Goal: Transaction & Acquisition: Book appointment/travel/reservation

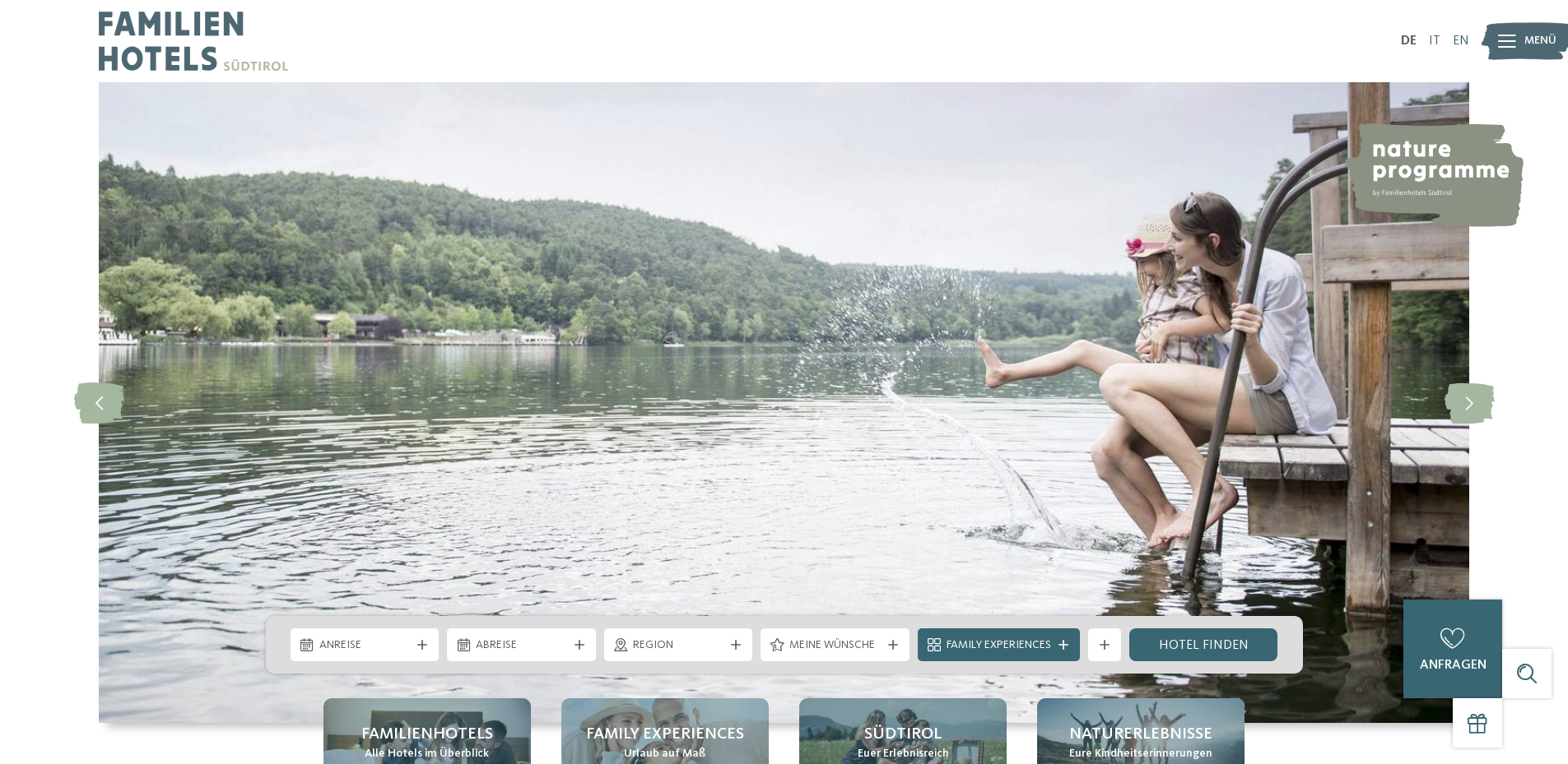
click at [1468, 39] on link "EN" at bounding box center [1460, 42] width 16 height 13
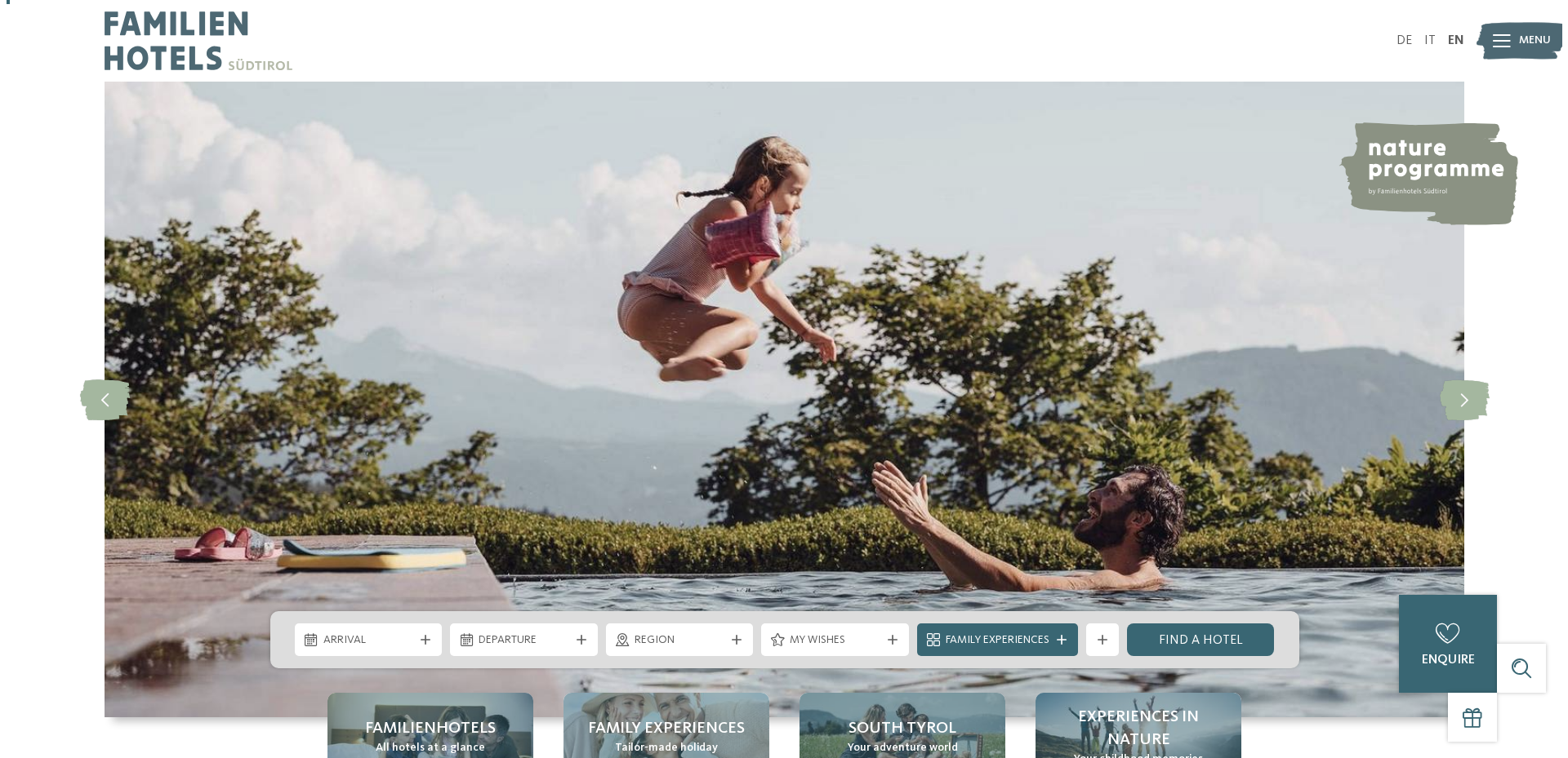
scroll to position [326, 0]
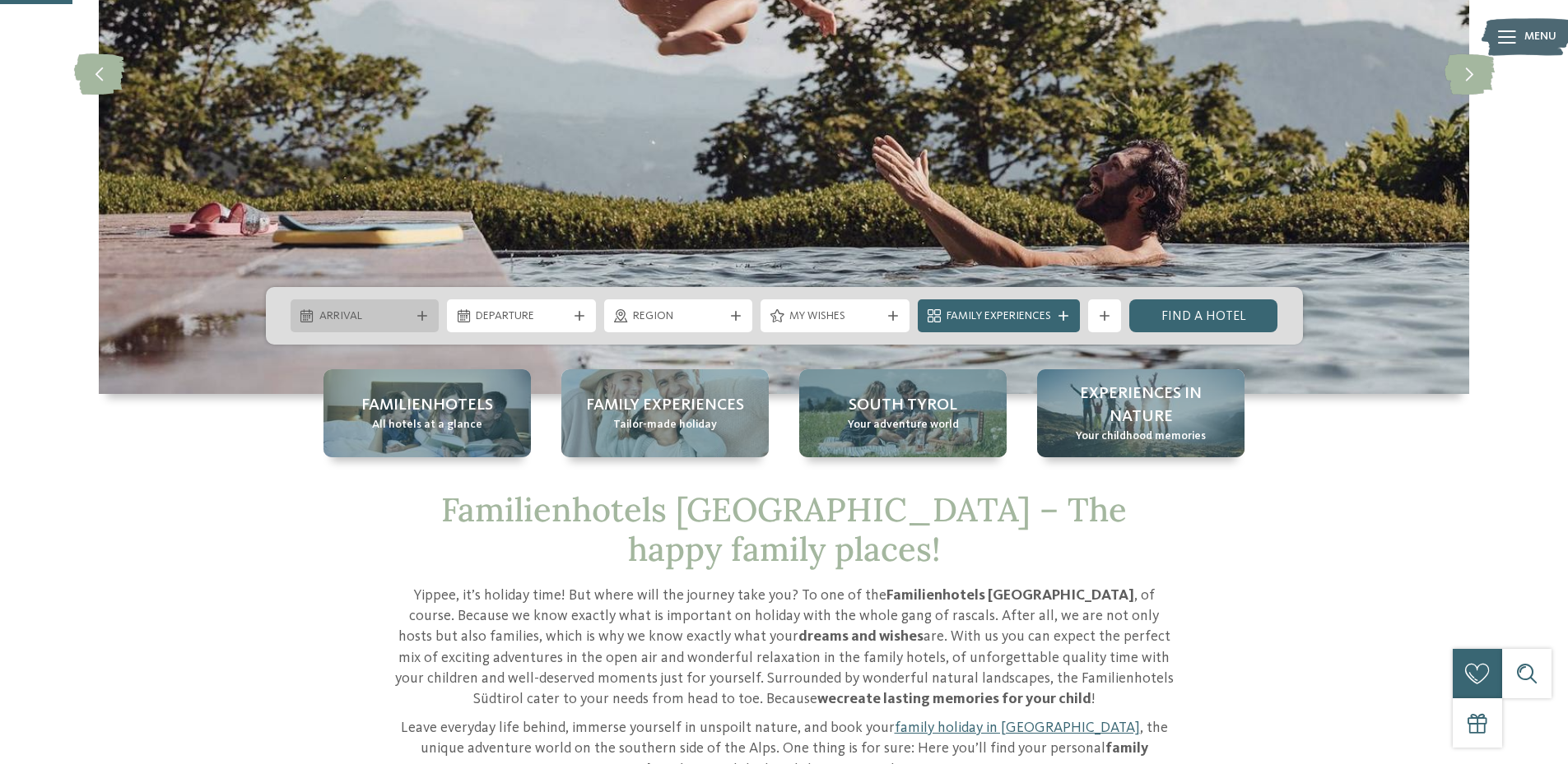
click at [369, 311] on span "Arrival" at bounding box center [365, 316] width 92 height 16
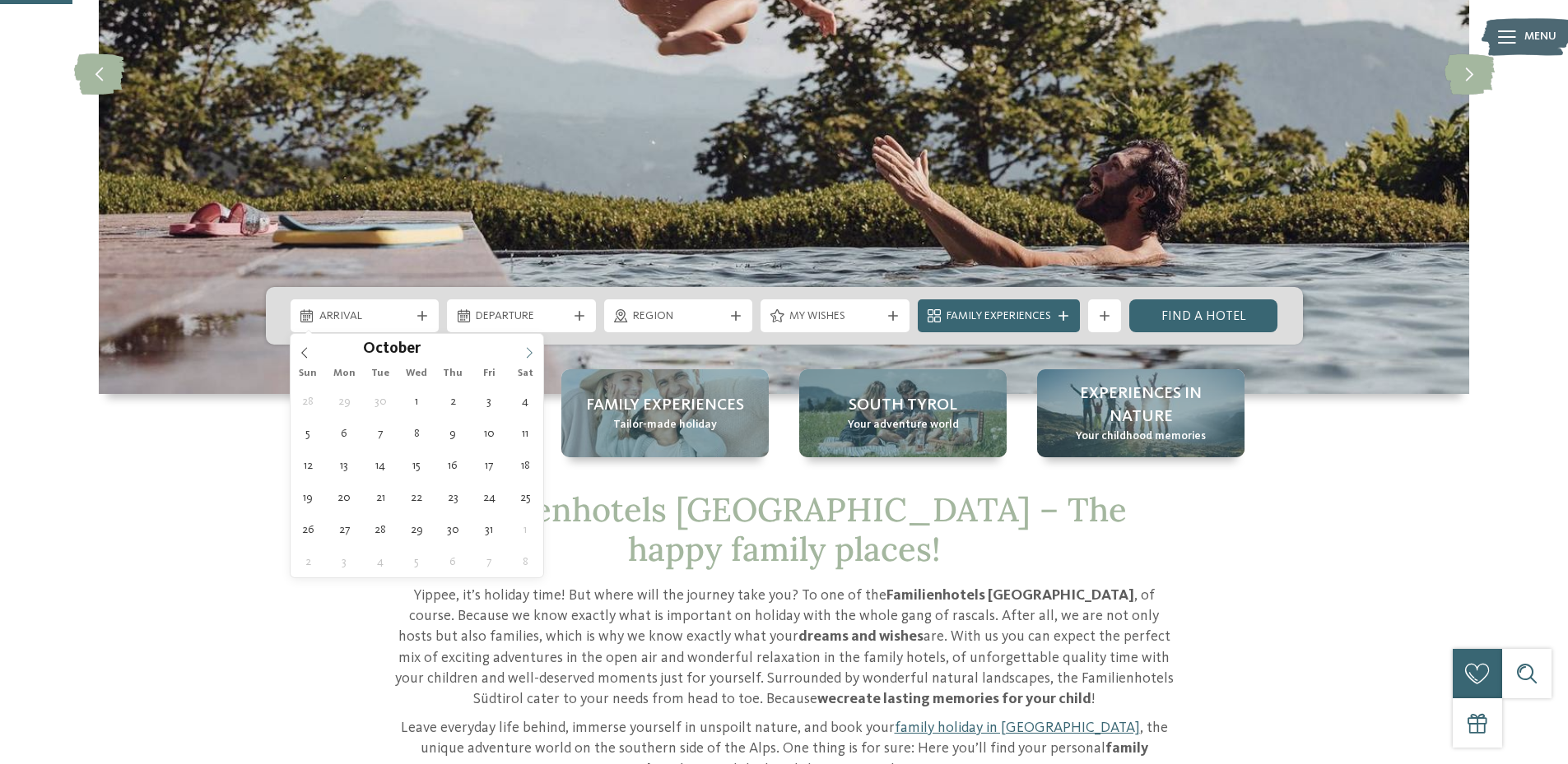
click at [532, 351] on icon at bounding box center [529, 353] width 11 height 11
type input "****"
click at [532, 351] on icon at bounding box center [529, 353] width 11 height 11
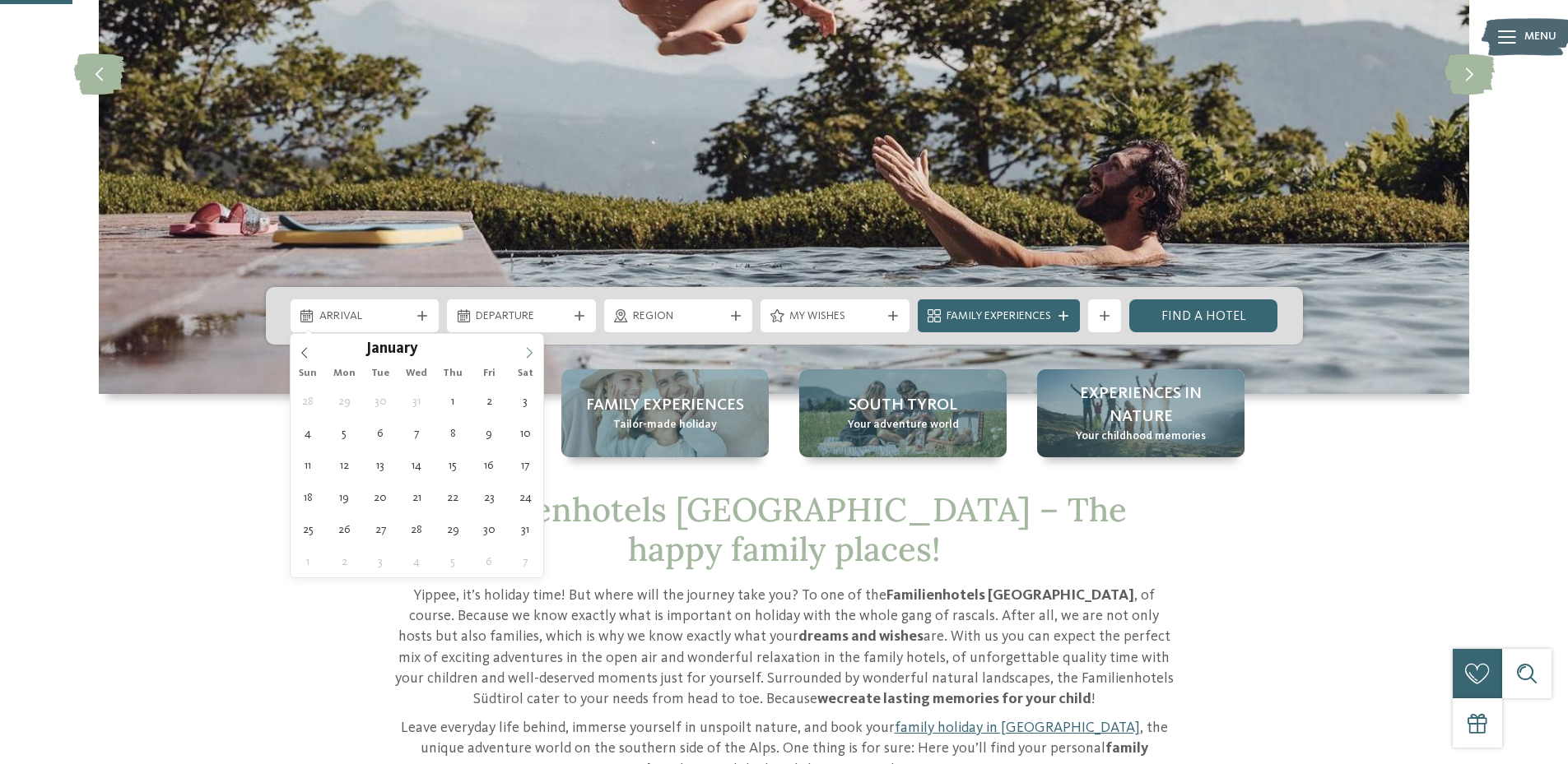
click at [532, 351] on icon at bounding box center [529, 353] width 11 height 11
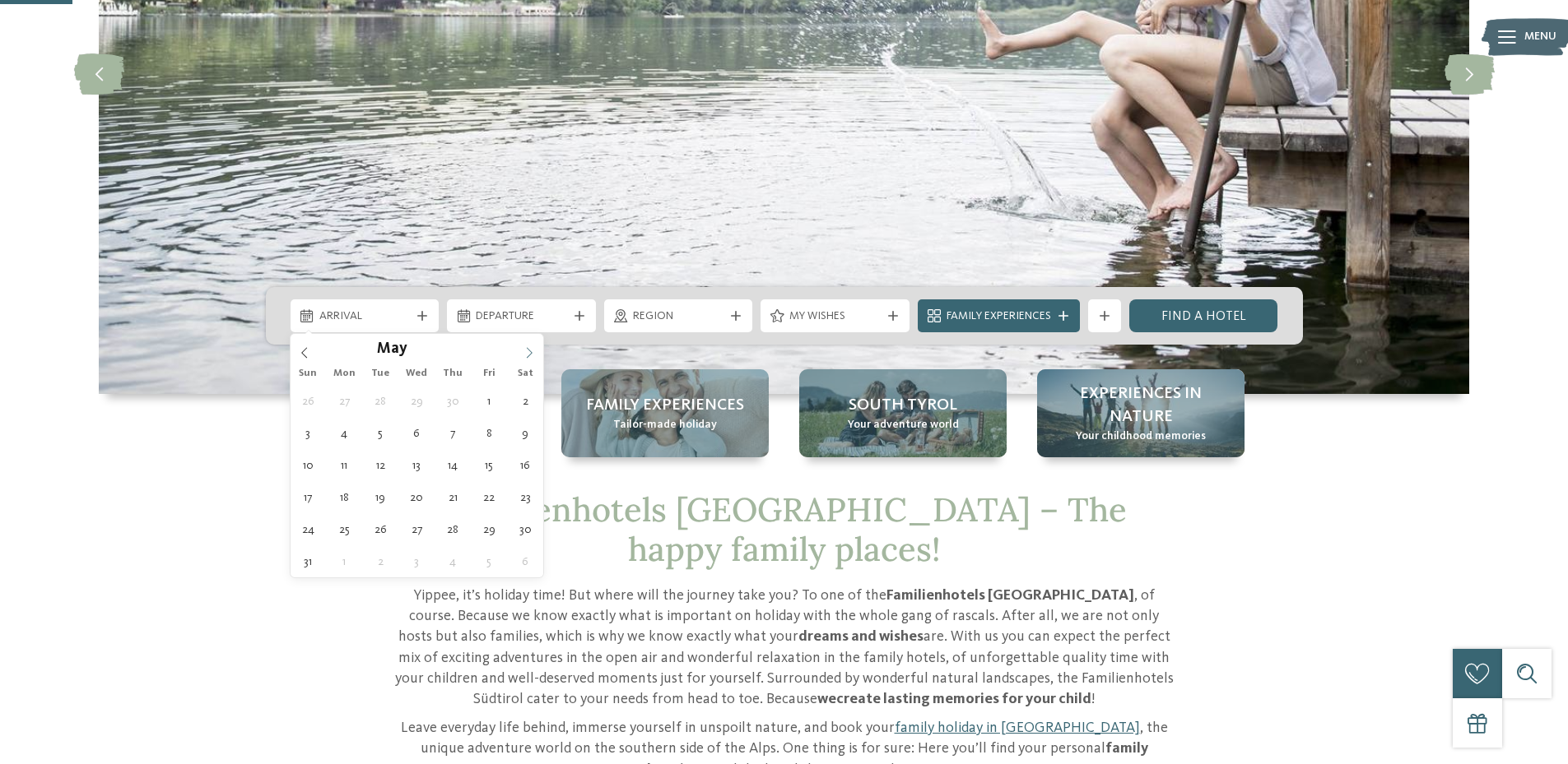
click at [532, 351] on icon at bounding box center [529, 353] width 11 height 11
click at [525, 354] on icon at bounding box center [529, 353] width 11 height 11
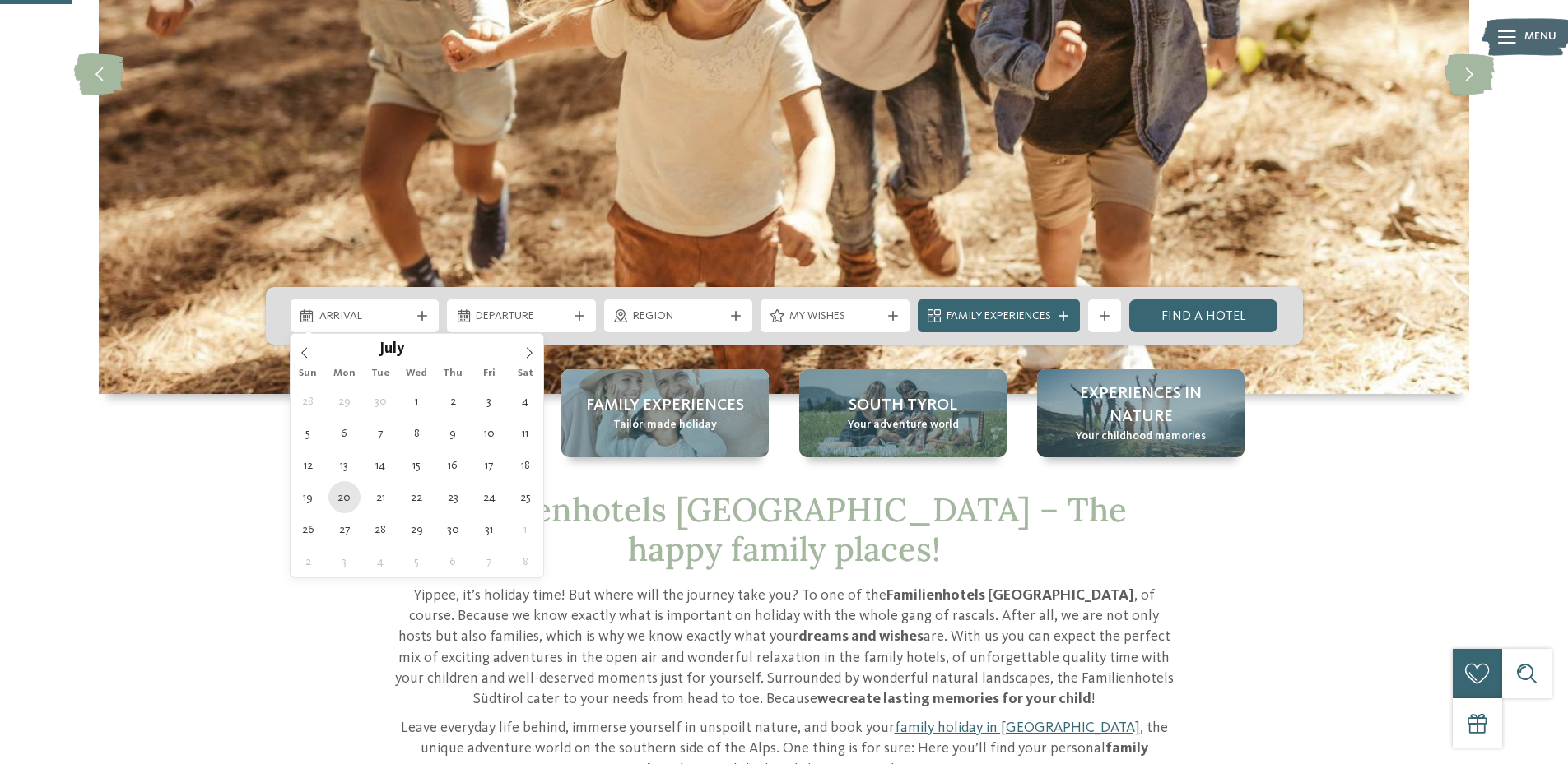
type div "20.07.2026"
type input "****"
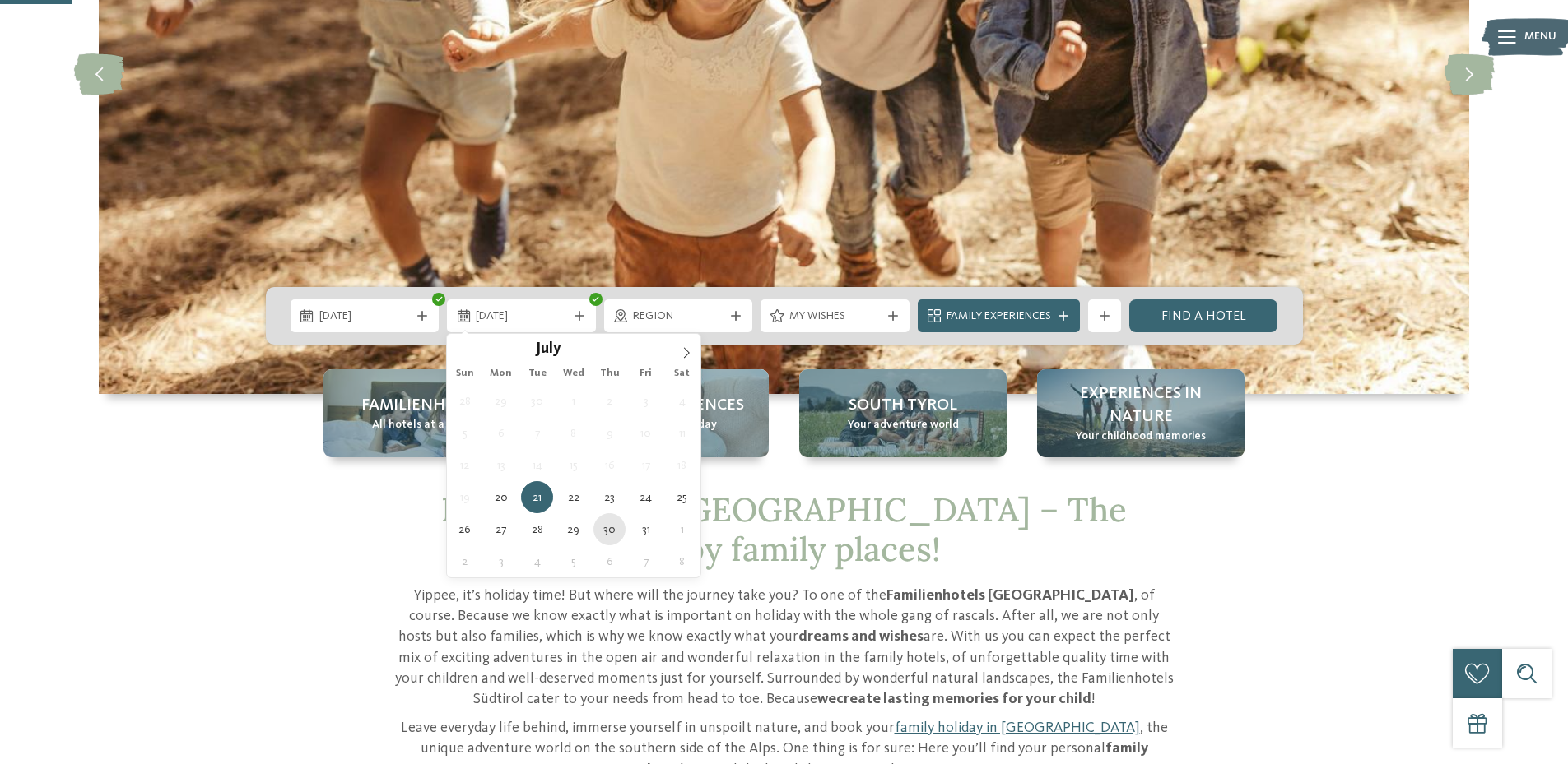
type div "30.07.2026"
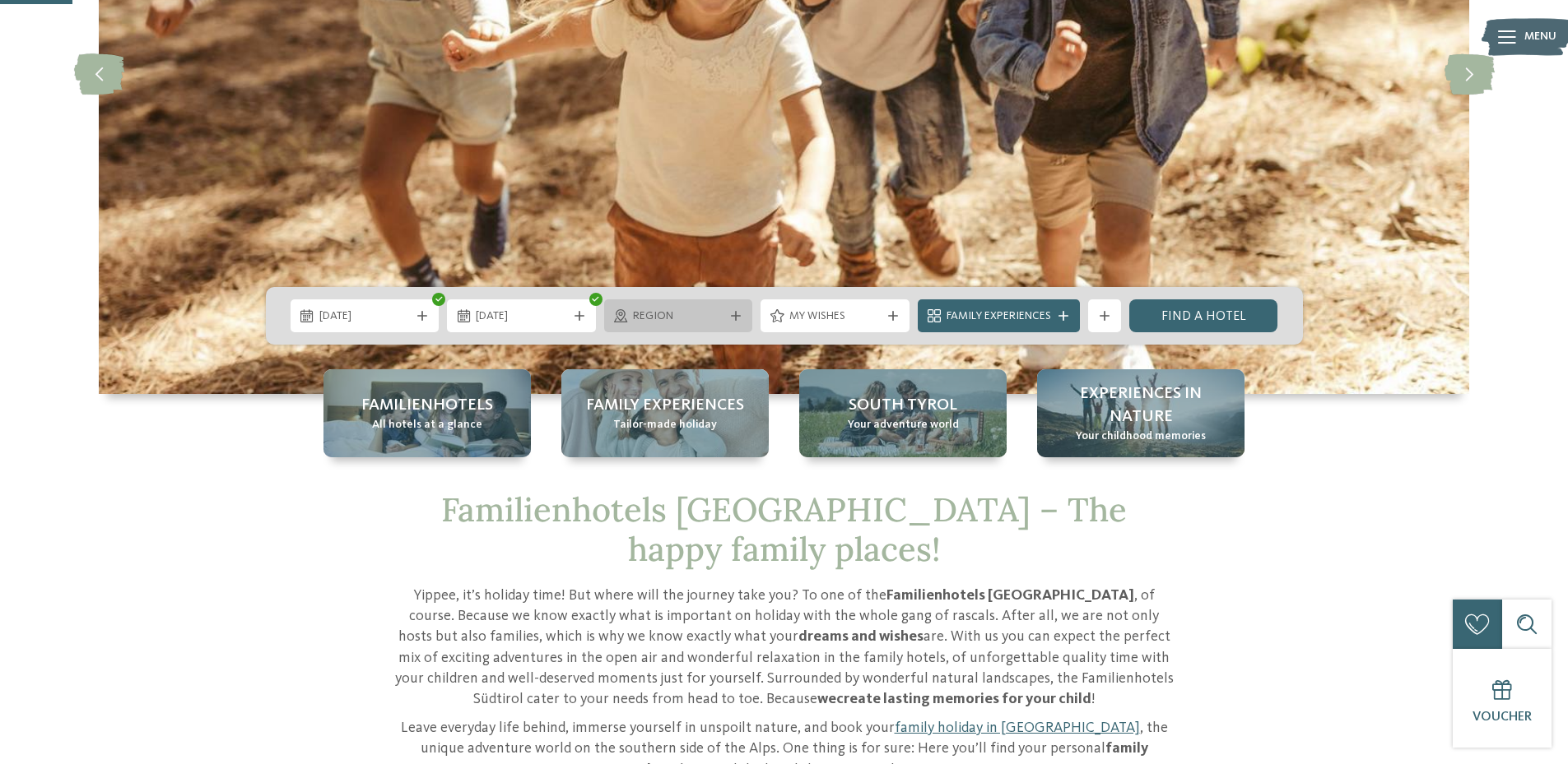
click at [731, 322] on div "Region" at bounding box center [679, 316] width 149 height 33
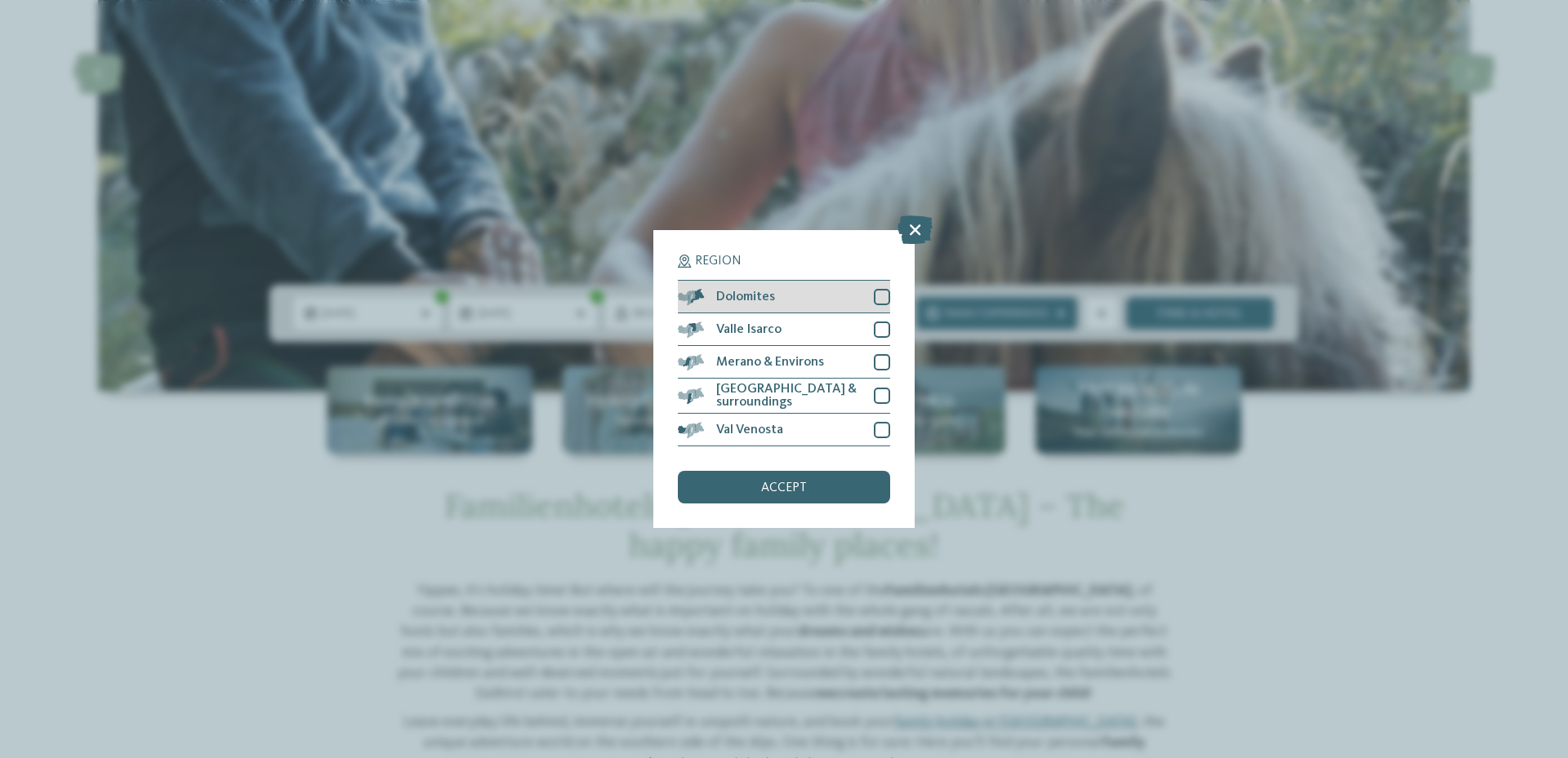
click at [886, 296] on div at bounding box center [881, 296] width 16 height 16
click at [878, 334] on div at bounding box center [881, 329] width 16 height 16
click at [882, 358] on div at bounding box center [881, 362] width 16 height 16
click at [882, 393] on div at bounding box center [881, 395] width 16 height 16
click at [877, 422] on div at bounding box center [881, 430] width 16 height 16
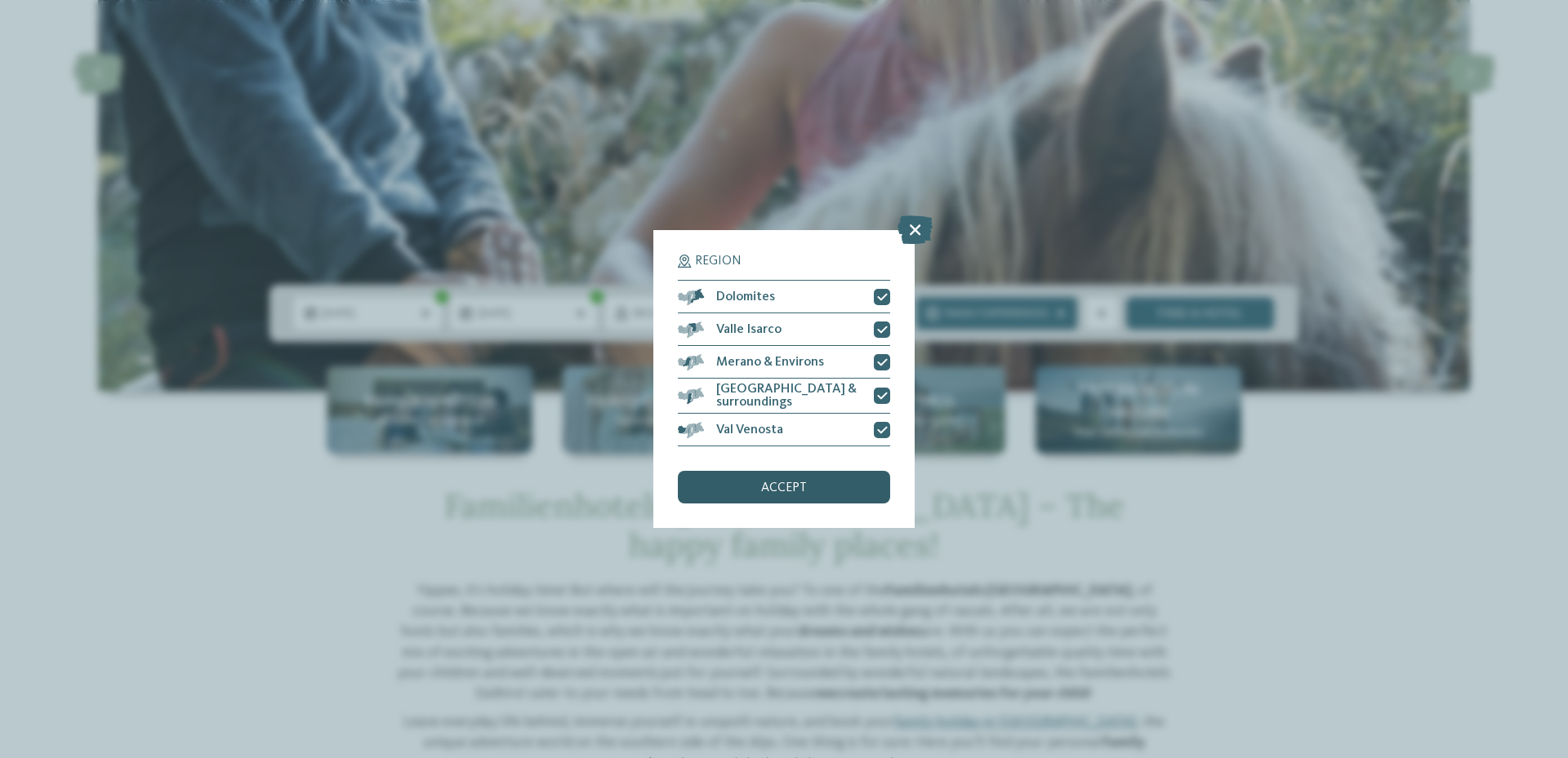
click at [802, 477] on div "accept" at bounding box center [784, 487] width 212 height 33
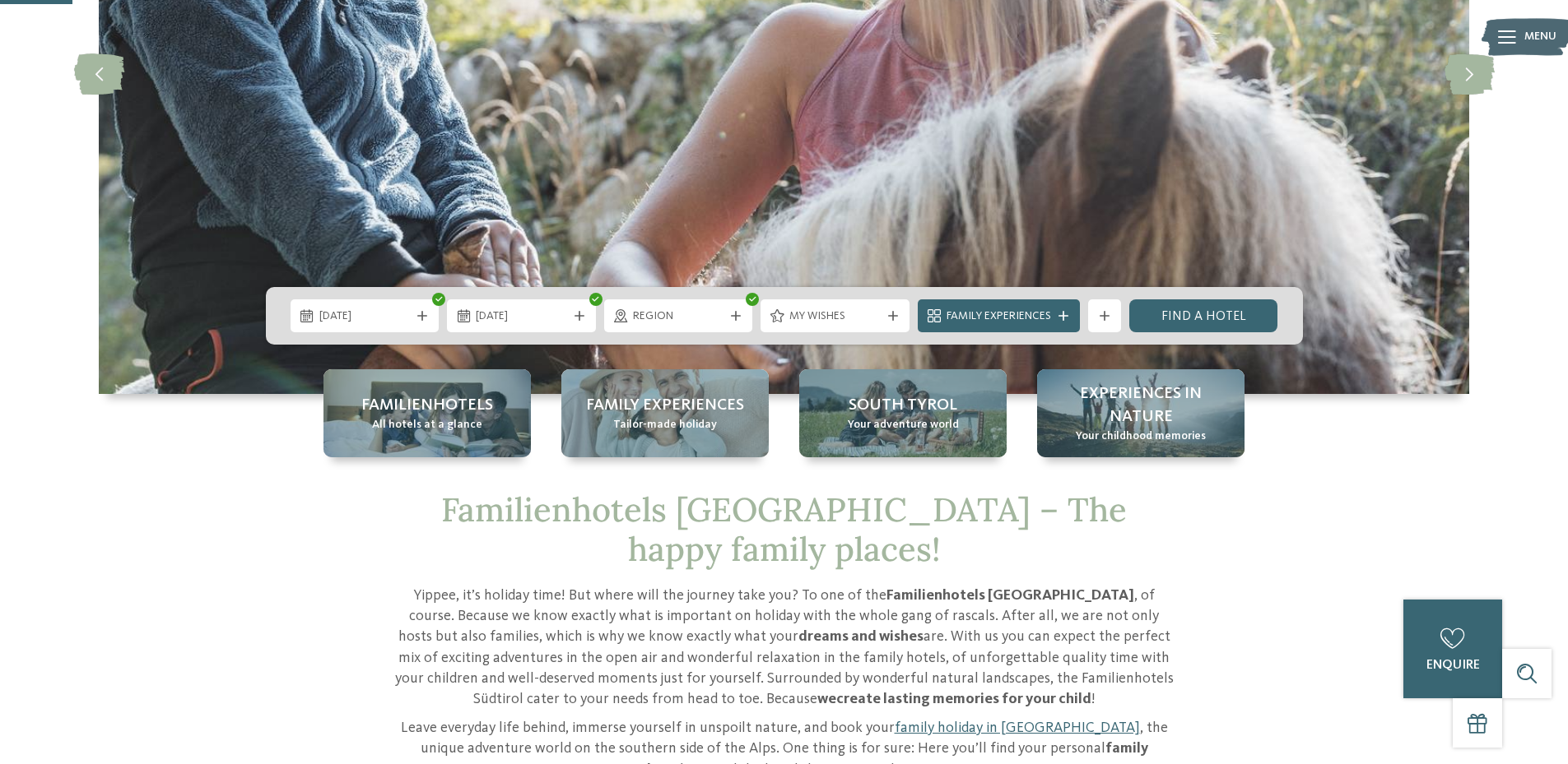
click at [864, 320] on span "My wishes" at bounding box center [835, 316] width 92 height 16
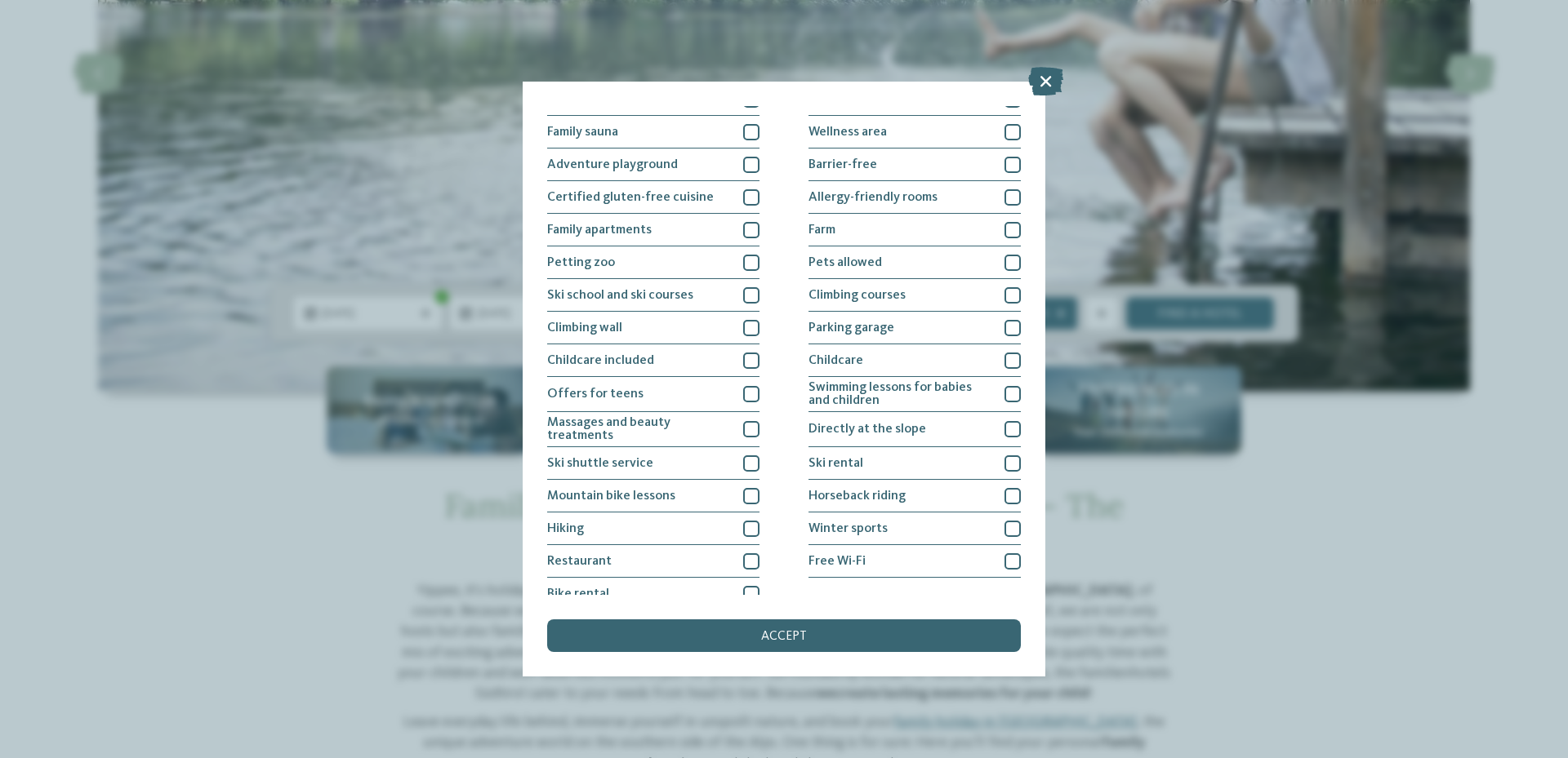
scroll to position [98, 0]
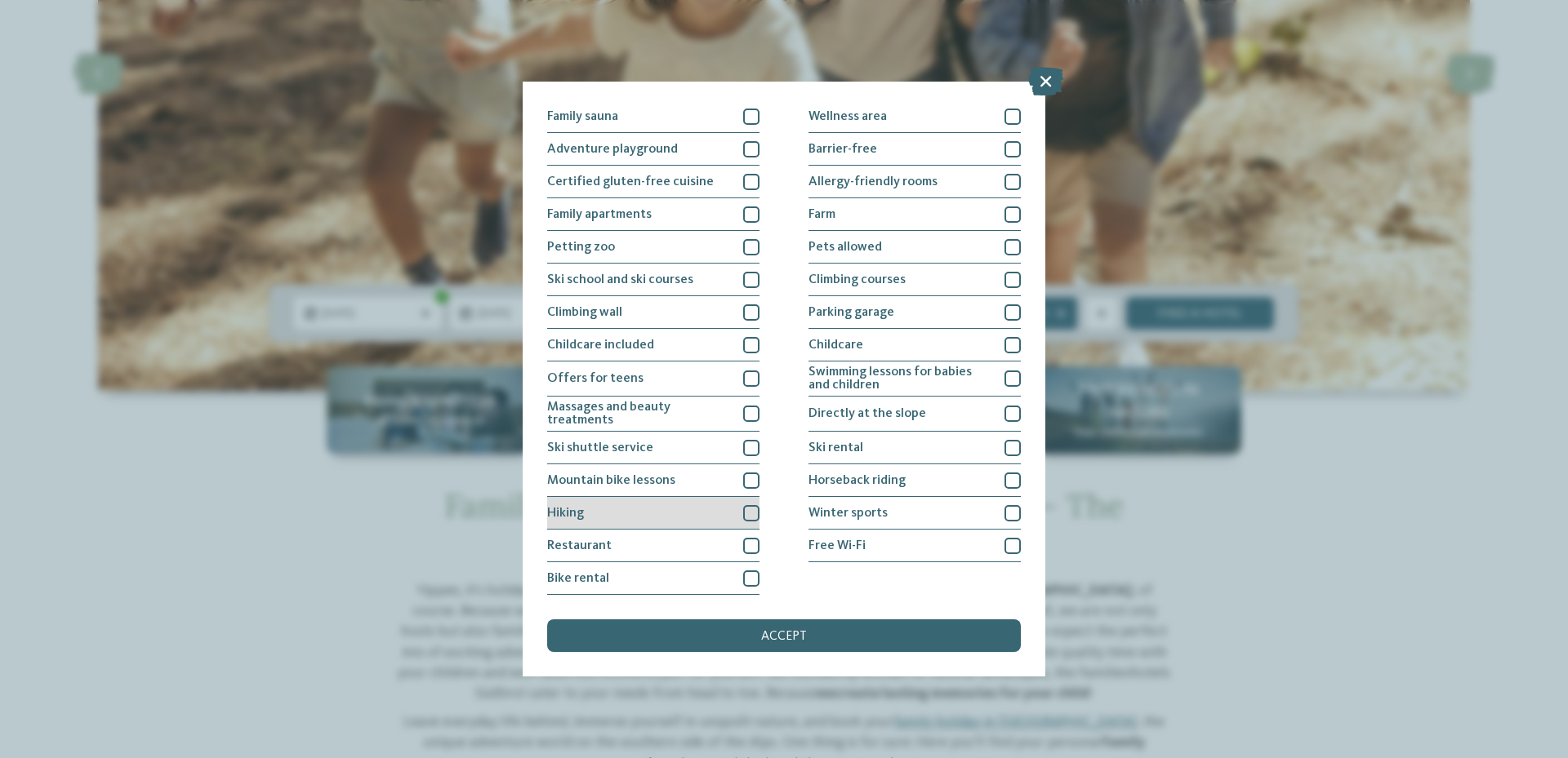
click at [744, 513] on div at bounding box center [751, 513] width 16 height 16
click at [745, 576] on div at bounding box center [751, 578] width 16 height 16
click at [747, 579] on icon at bounding box center [751, 579] width 10 height 9
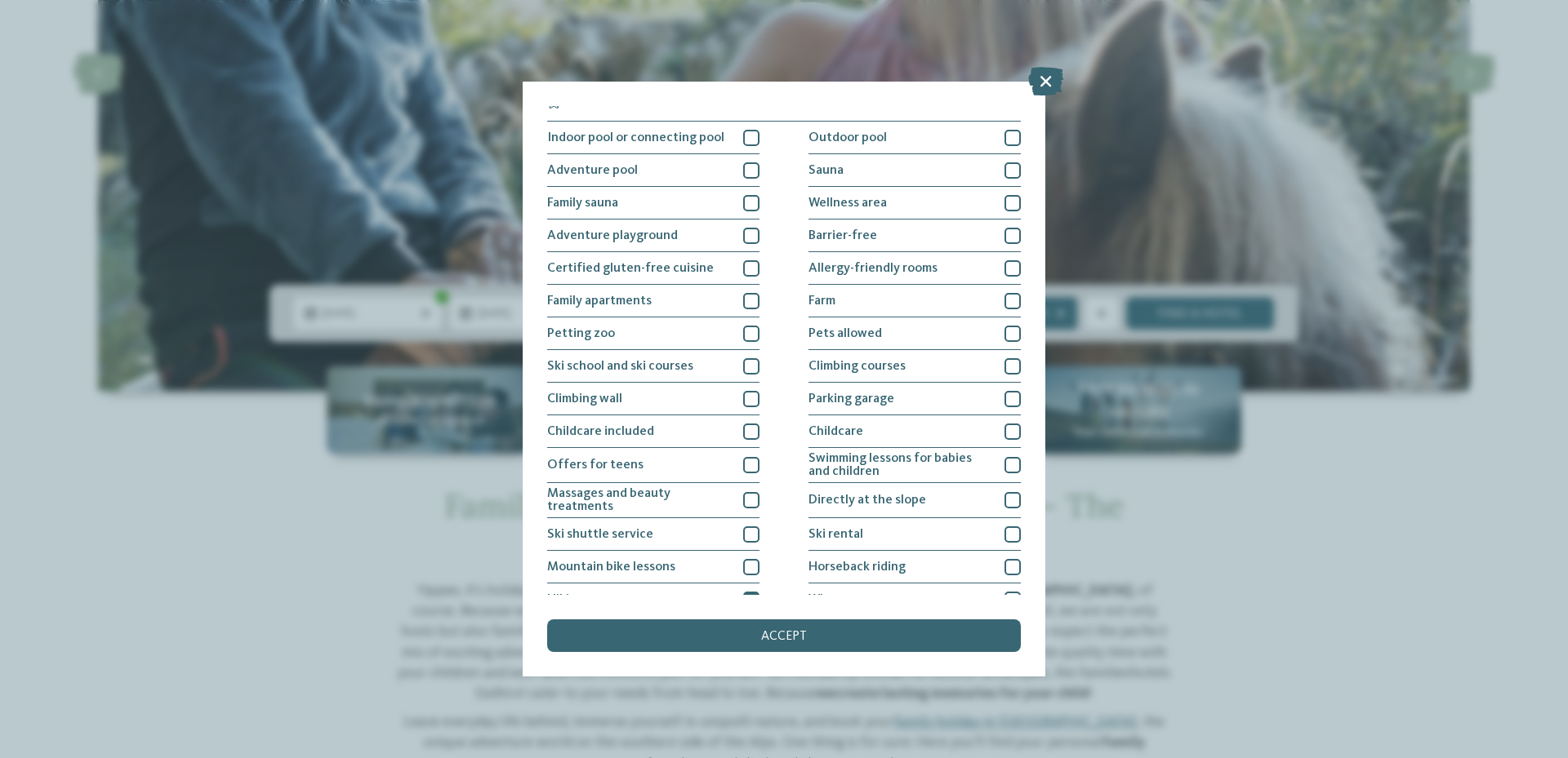
scroll to position [0, 0]
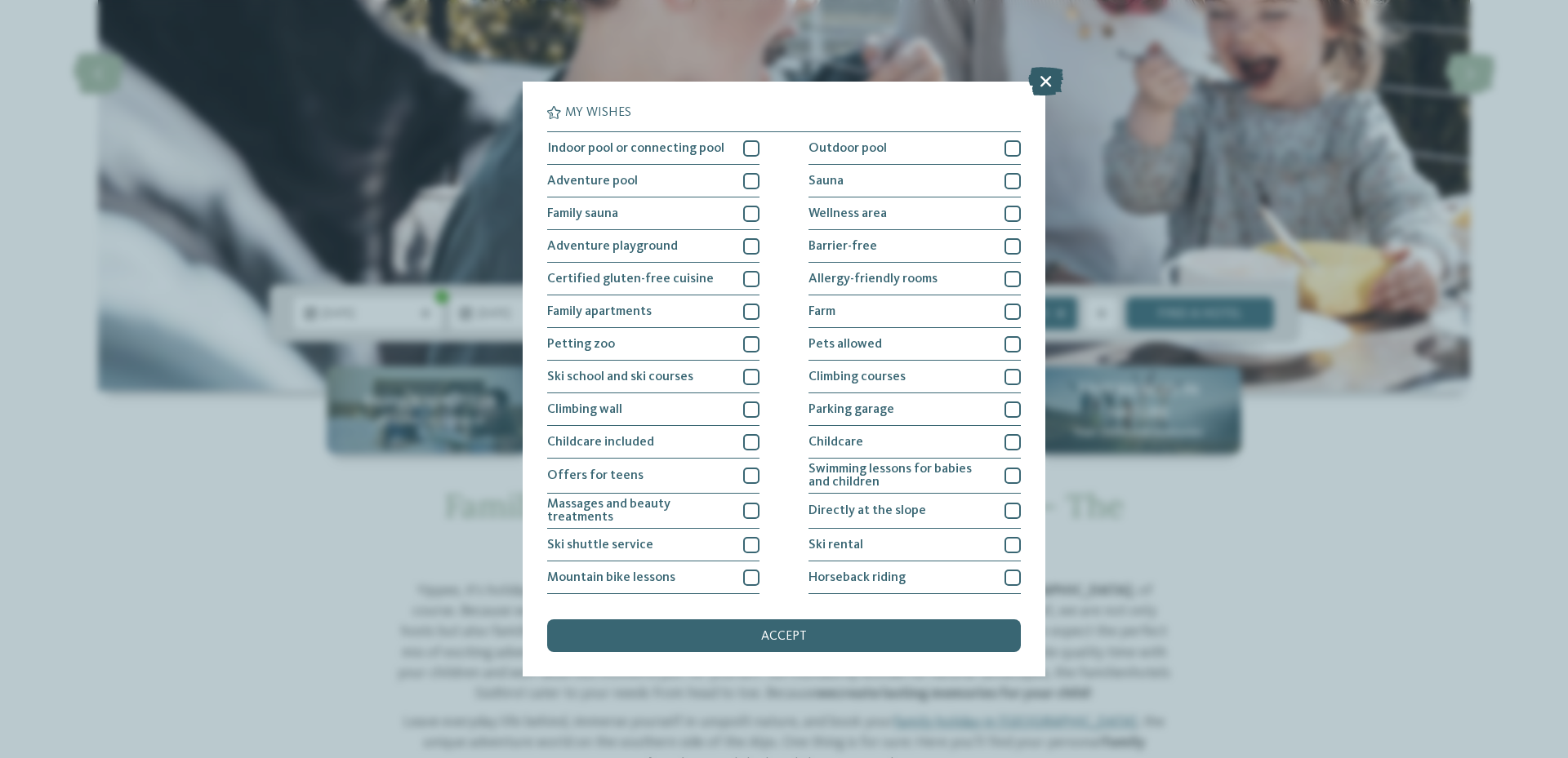
click at [1047, 68] on icon at bounding box center [1045, 81] width 35 height 28
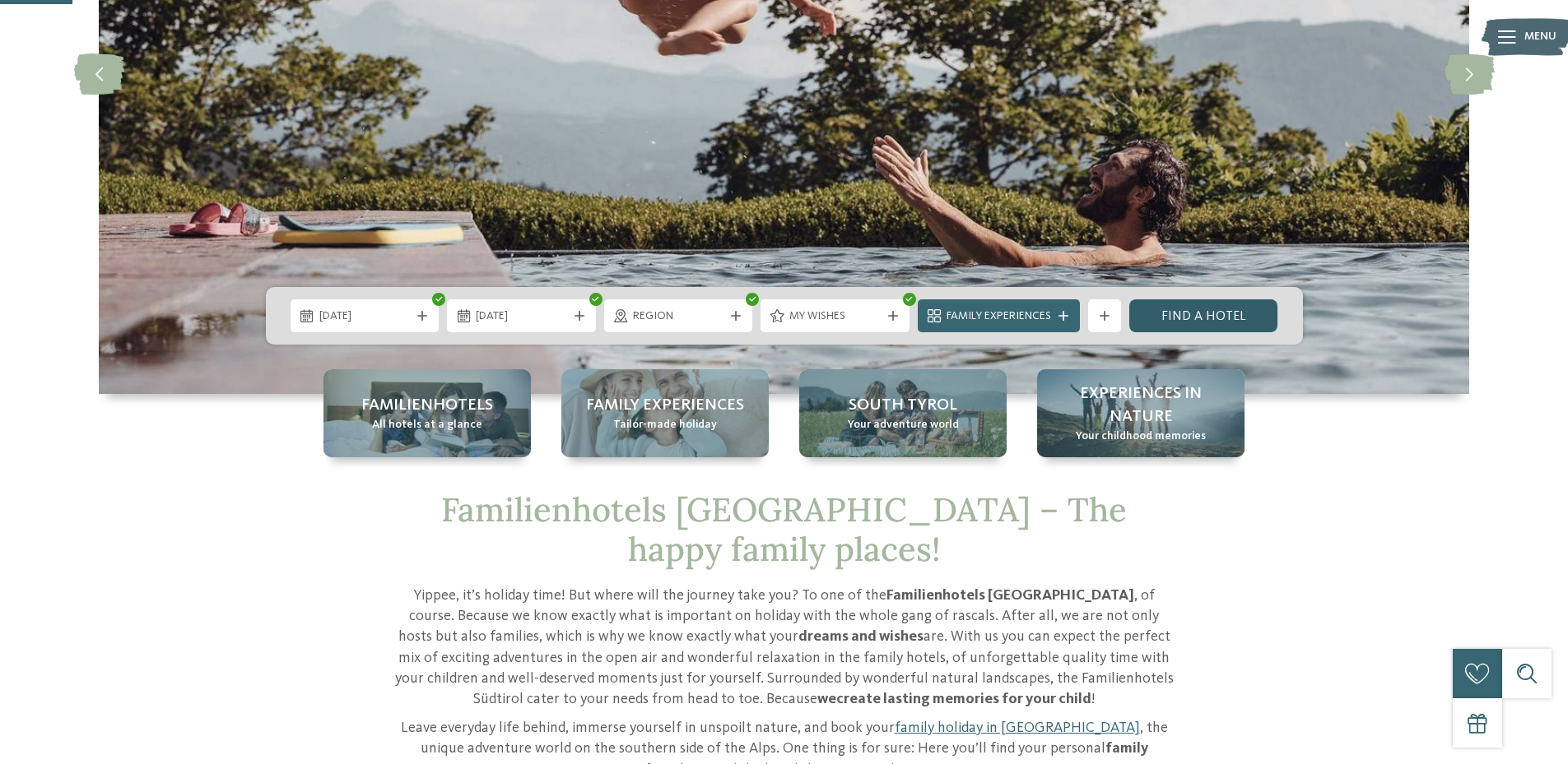
click at [1193, 316] on link "Find a hotel" at bounding box center [1204, 316] width 149 height 33
click at [1048, 316] on span "Family Experiences" at bounding box center [999, 316] width 105 height 16
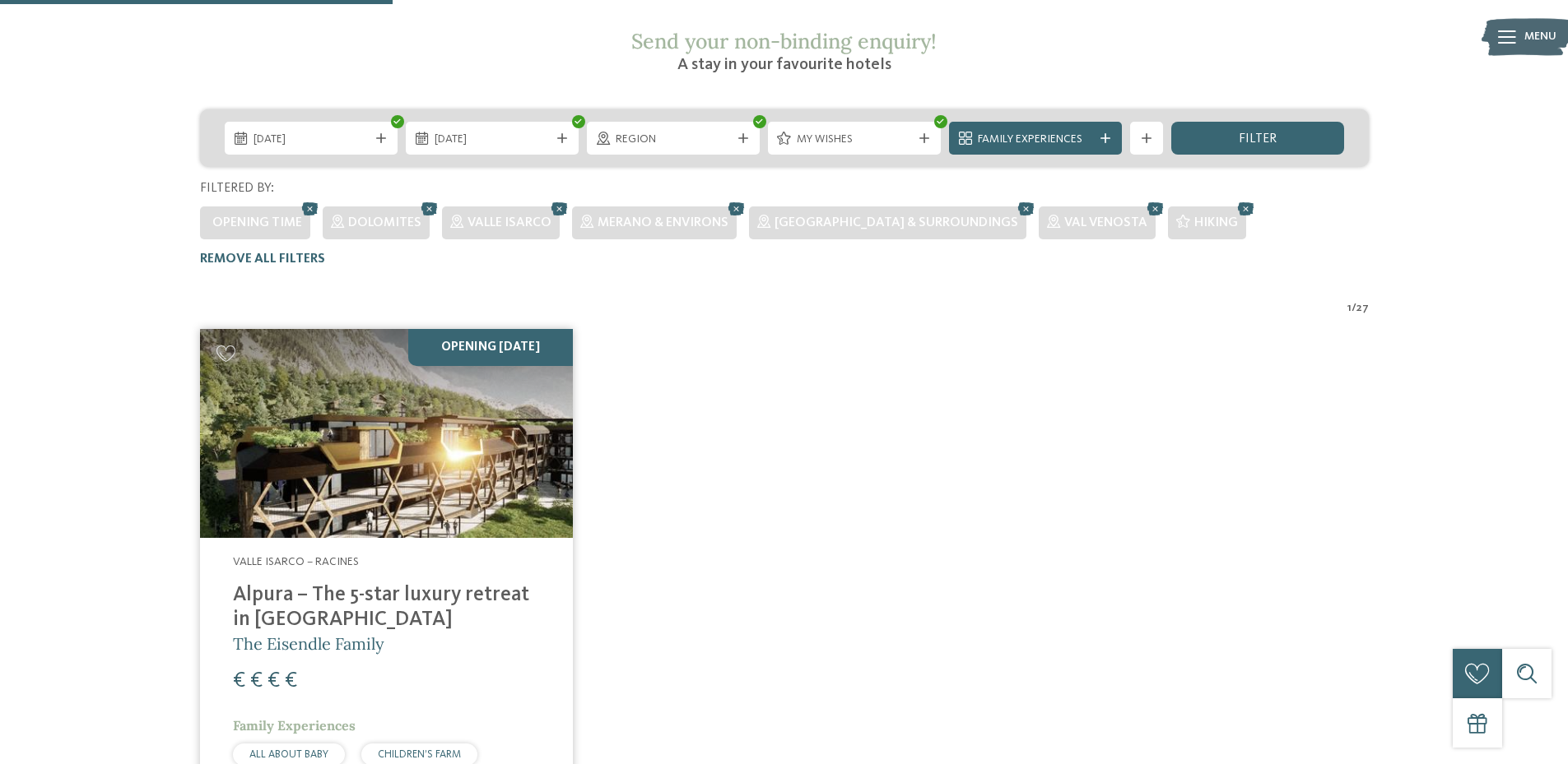
scroll to position [336, 0]
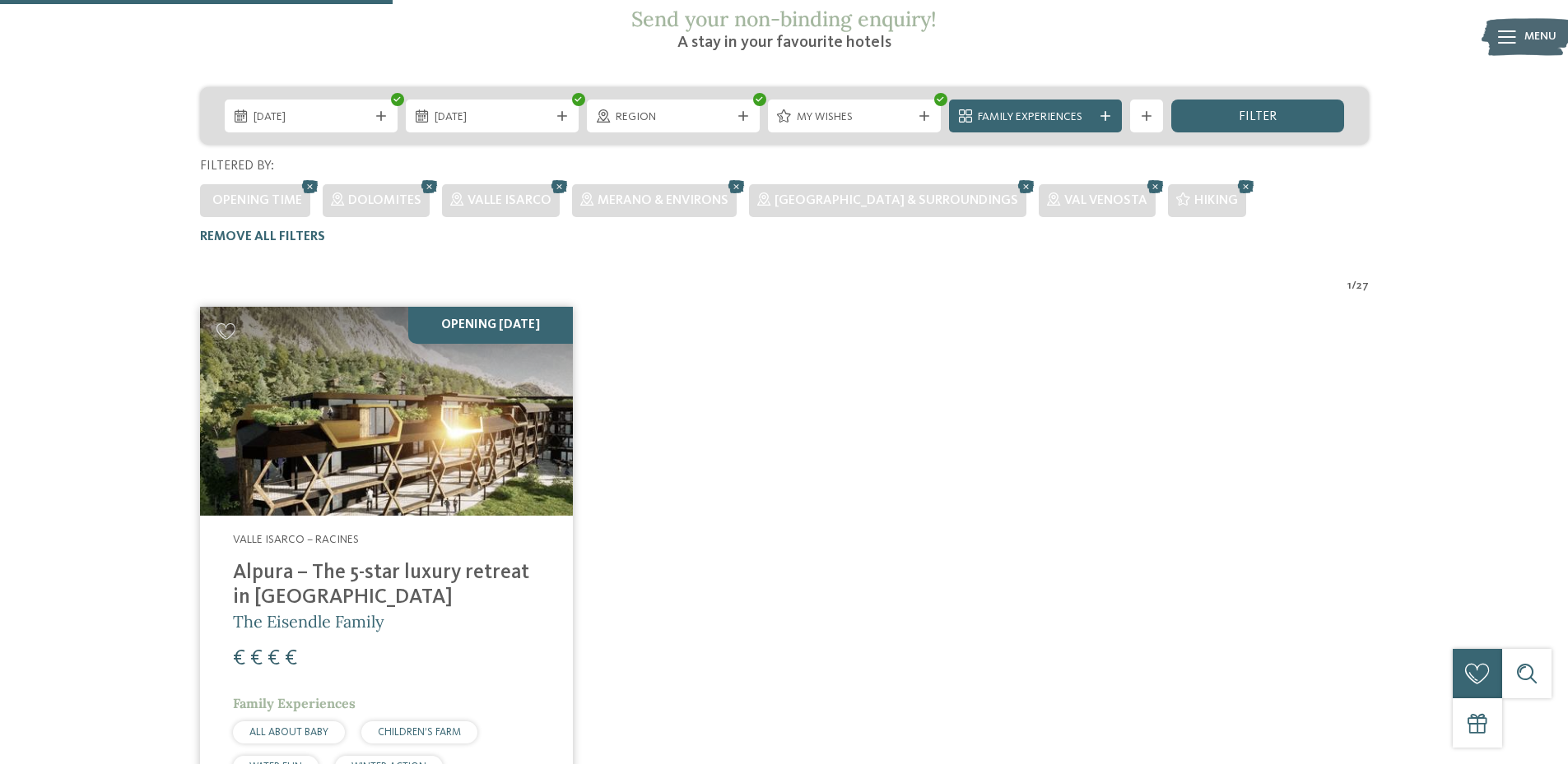
drag, startPoint x: 1173, startPoint y: 149, endPoint x: 846, endPoint y: 346, distance: 381.8
click at [1233, 176] on icon at bounding box center [1246, 186] width 25 height 22
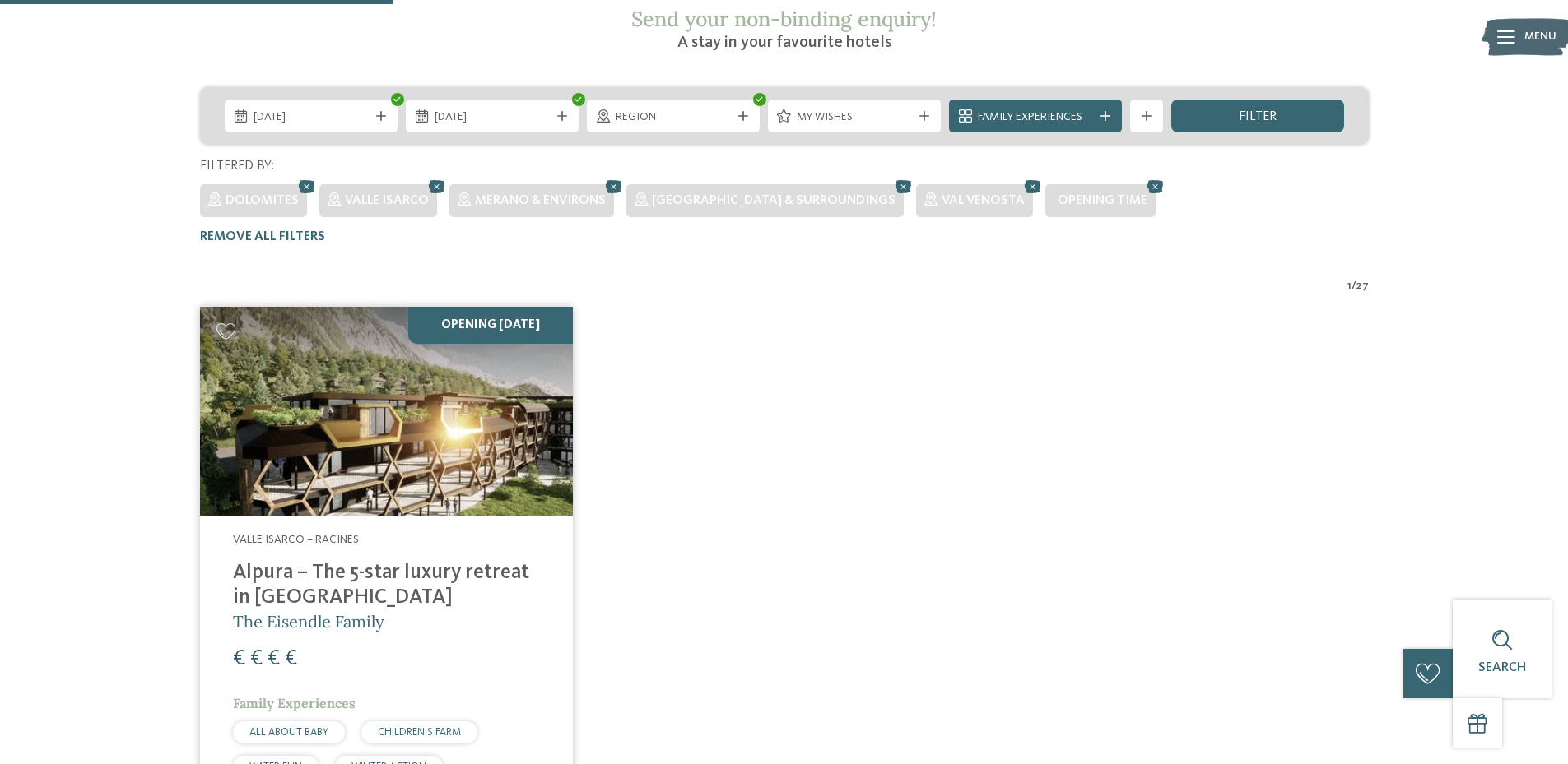
click at [328, 562] on h4 "Alpura – The 5-star luxury retreat in South Tyrol" at bounding box center [386, 586] width 307 height 49
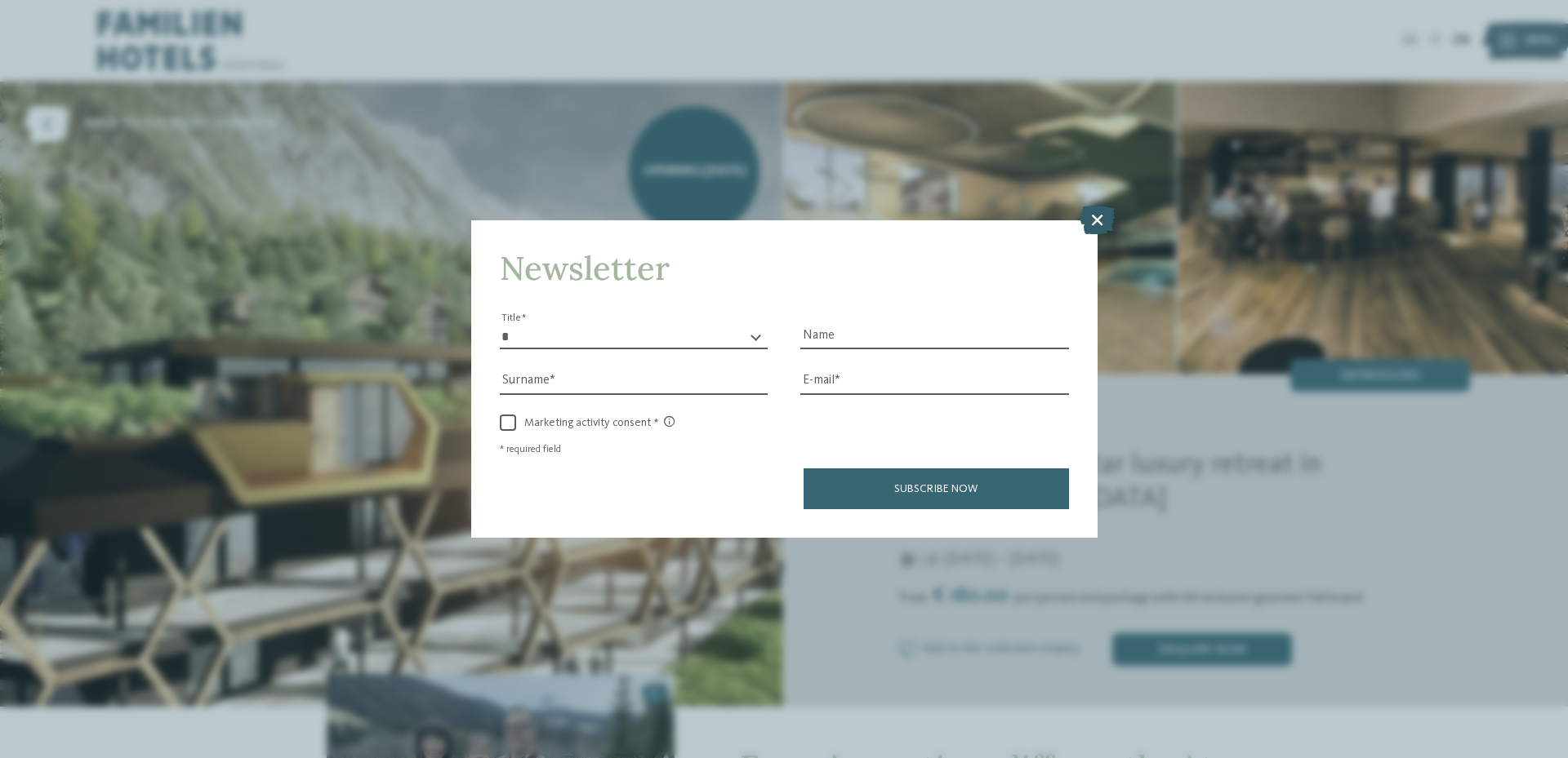
click at [1100, 223] on icon at bounding box center [1096, 220] width 35 height 28
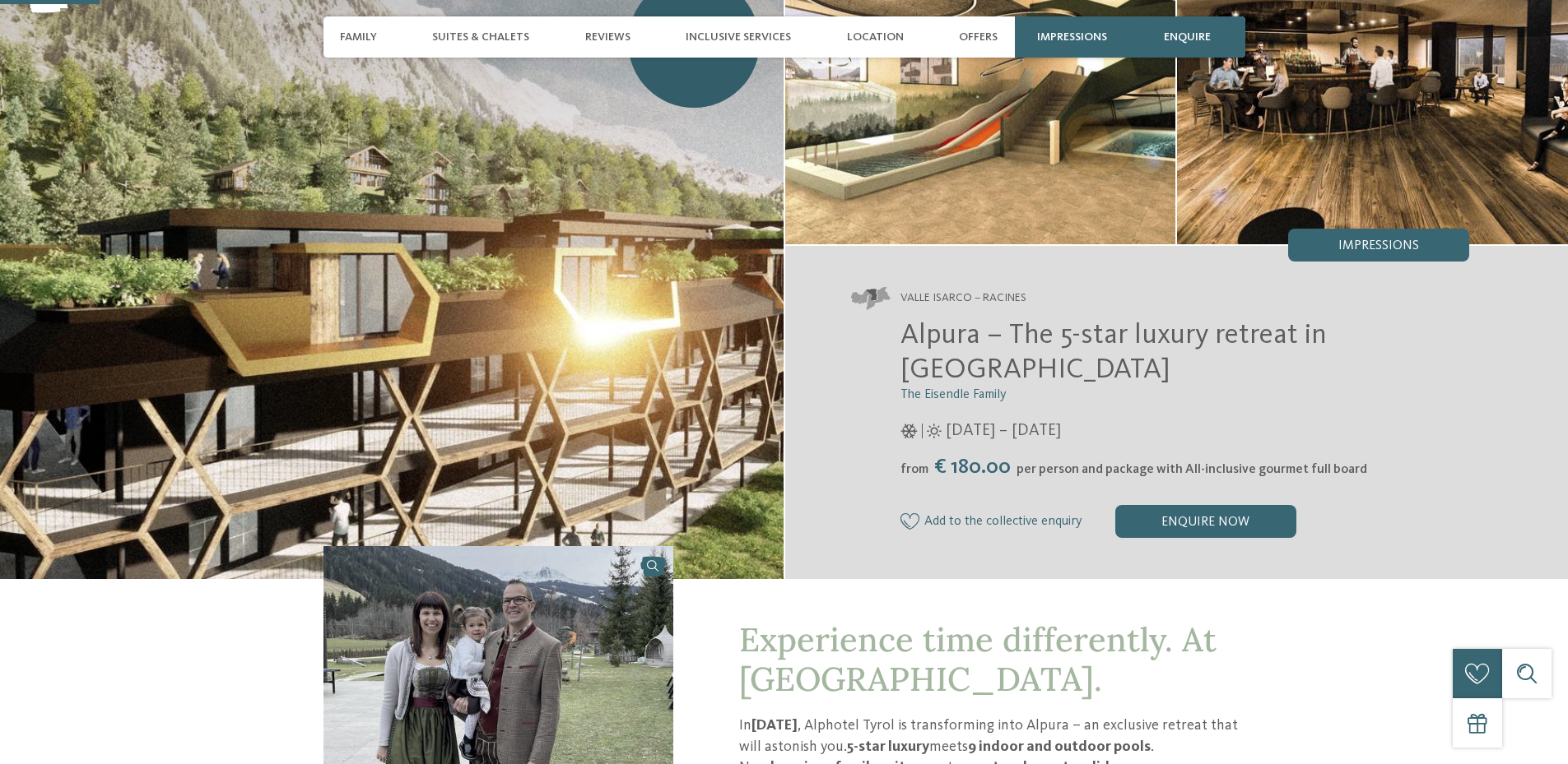
scroll to position [329, 0]
